Goal: Task Accomplishment & Management: Use online tool/utility

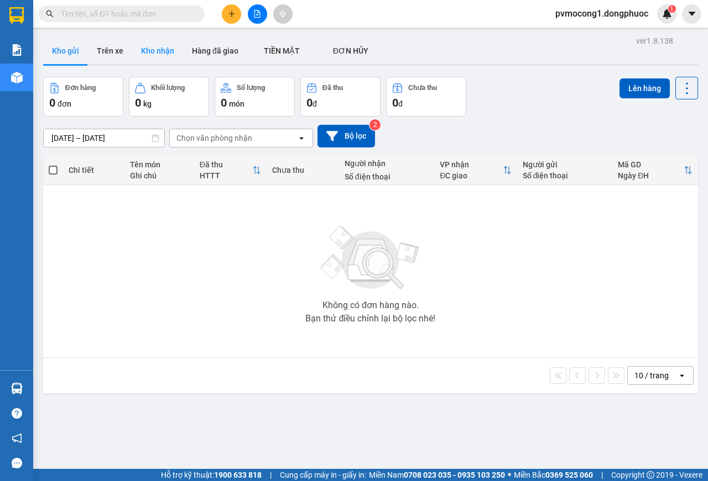
click at [156, 49] on button "Kho nhận" at bounding box center [157, 51] width 51 height 27
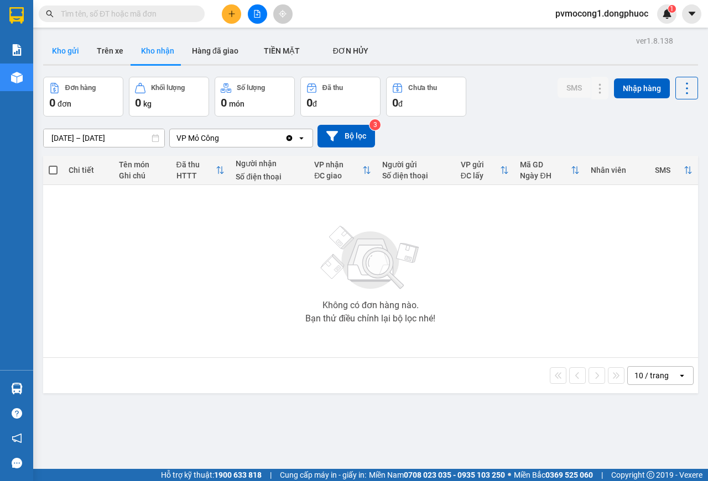
click at [61, 50] on button "Kho gửi" at bounding box center [65, 51] width 45 height 27
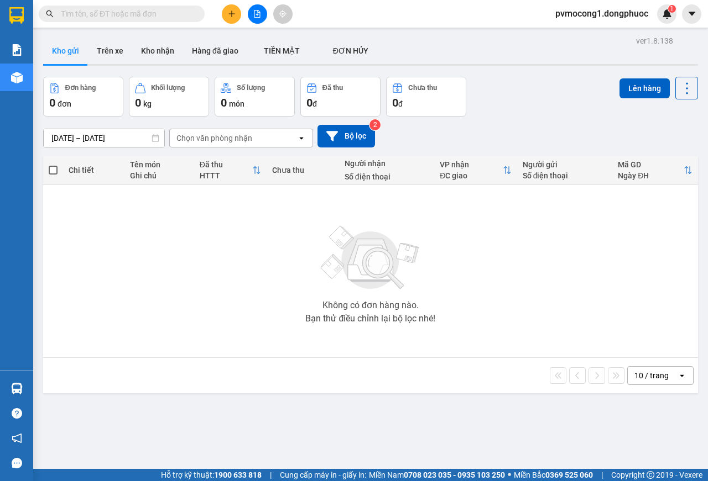
click at [229, 15] on icon "plus" at bounding box center [232, 14] width 8 height 8
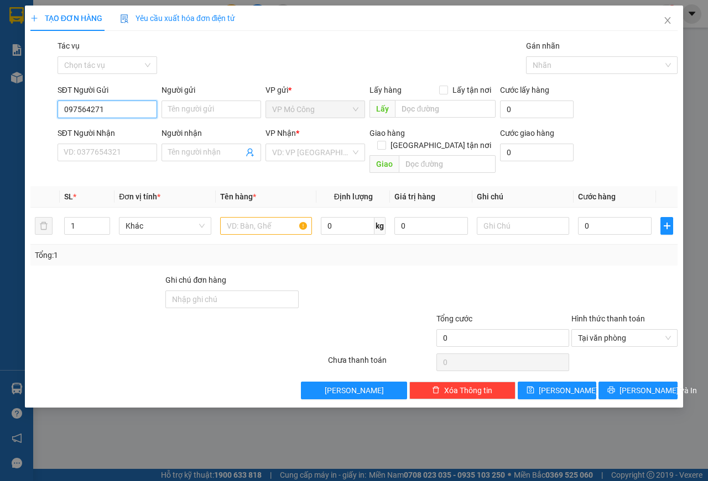
type input "0975642719"
click at [91, 133] on div "0975642719 - NK BẢO AN" at bounding box center [109, 131] width 90 height 12
type input "NK BẢO AN"
type input "0976290978"
type input "HẠNH LABO"
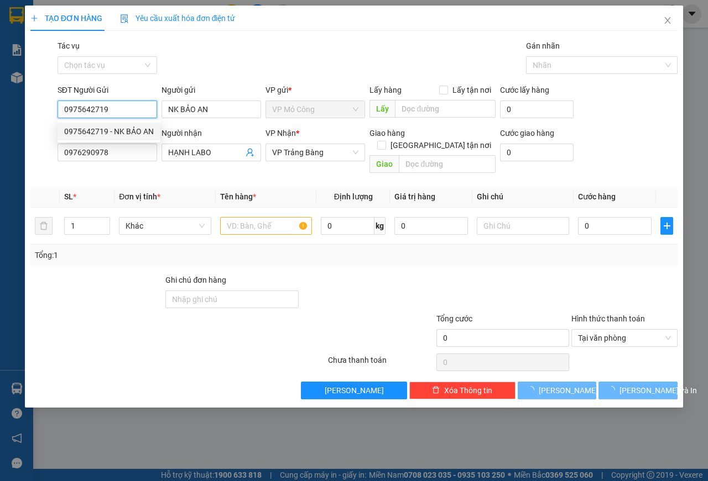
type input "25.000"
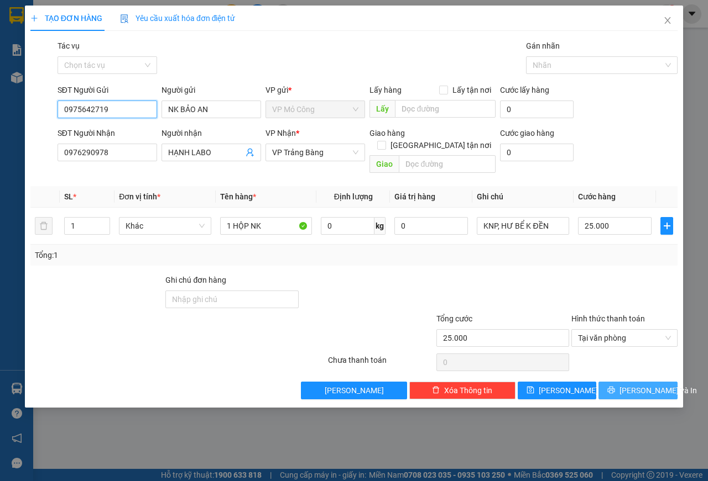
type input "0975642719"
click at [644, 385] on span "Lưu và In" at bounding box center [657, 391] width 77 height 12
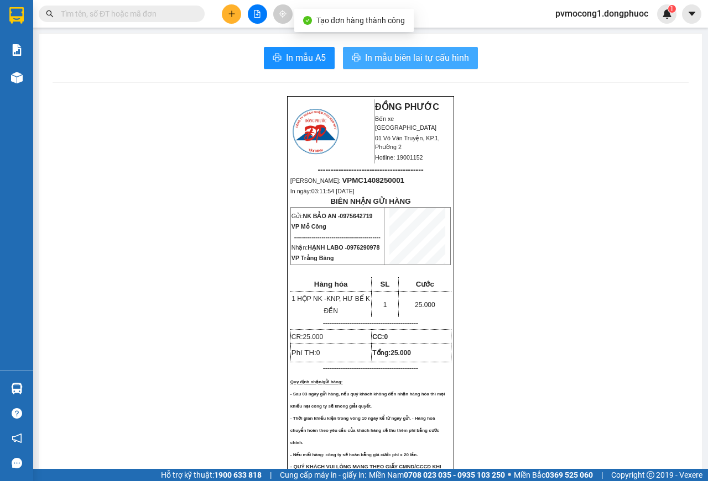
click at [390, 60] on span "In mẫu biên lai tự cấu hình" at bounding box center [417, 58] width 104 height 14
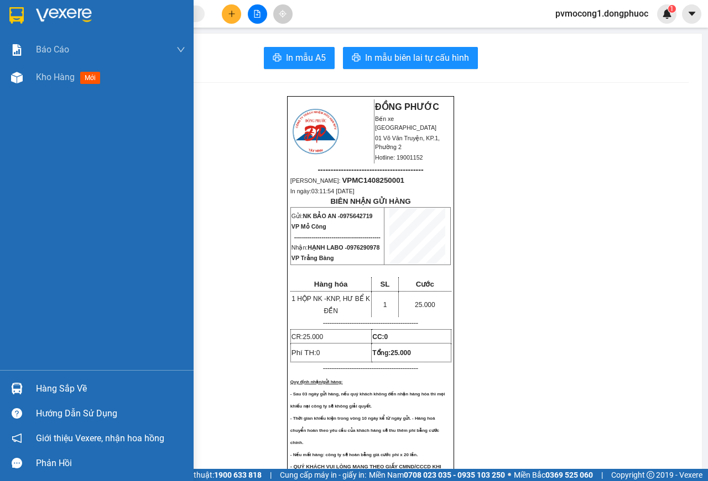
click at [12, 12] on img at bounding box center [16, 15] width 14 height 17
